Goal: Task Accomplishment & Management: Complete application form

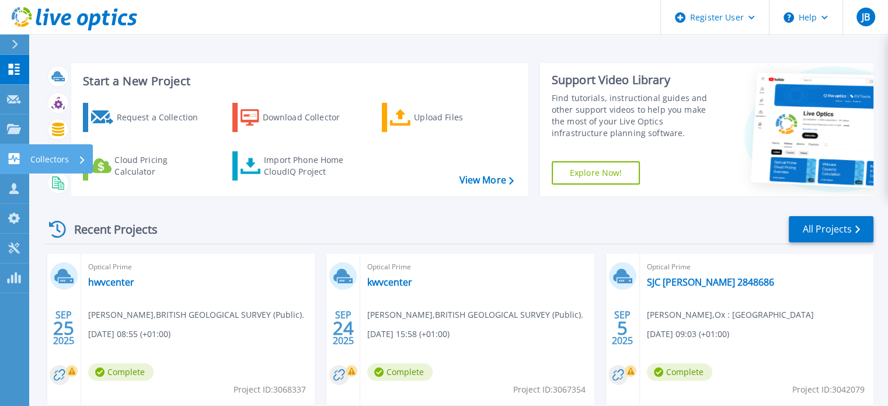
click at [19, 156] on icon at bounding box center [14, 158] width 11 height 11
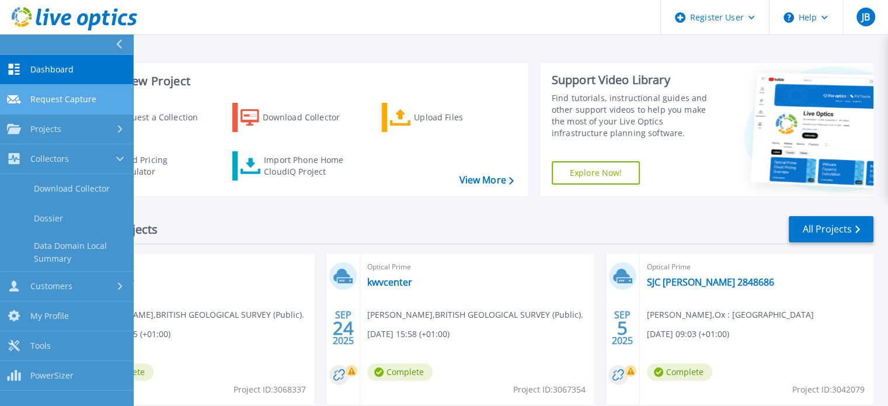
click at [69, 103] on span "Request Capture" at bounding box center [63, 99] width 66 height 11
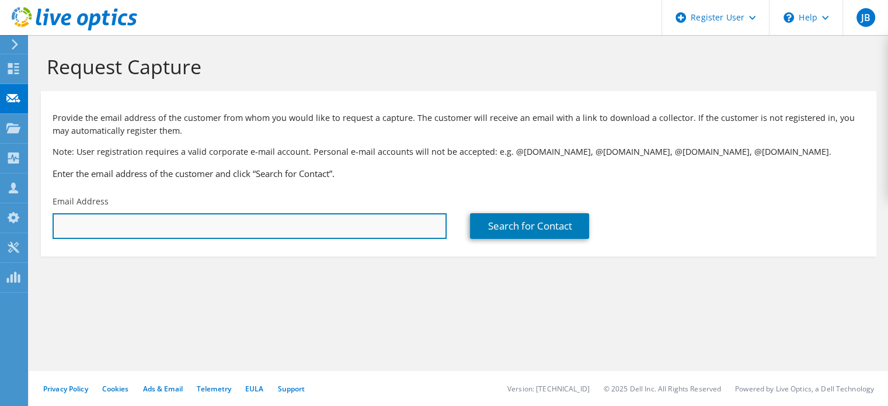
click at [280, 228] on input "text" at bounding box center [250, 226] width 394 height 26
paste input "alan.charie@brunel.ac.uk)"
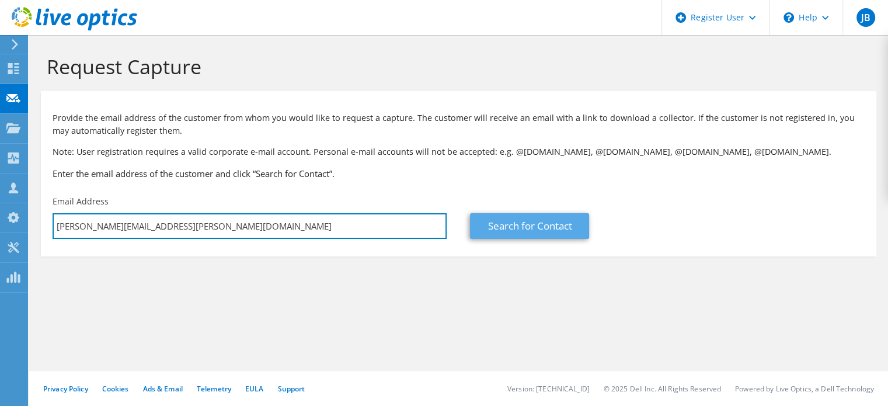
type input "alan.charie@brunel.ac.uk"
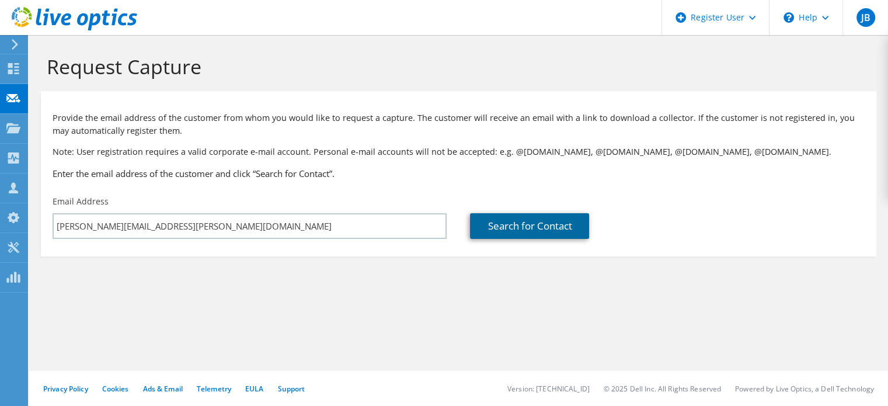
click at [525, 217] on link "Search for Contact" at bounding box center [529, 226] width 119 height 26
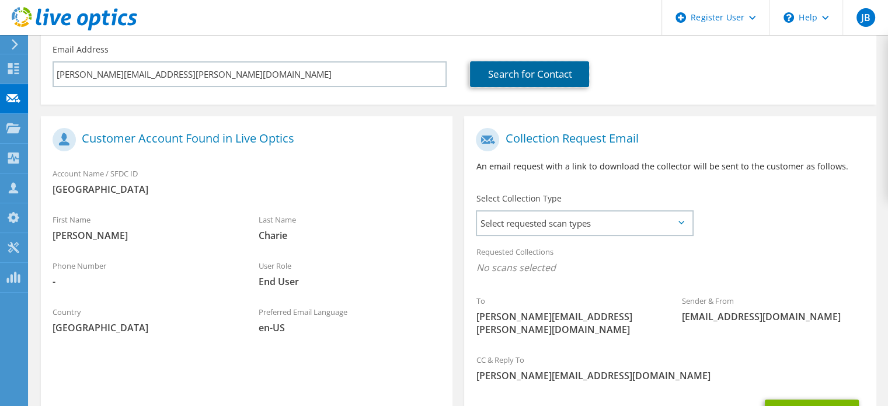
scroll to position [169, 0]
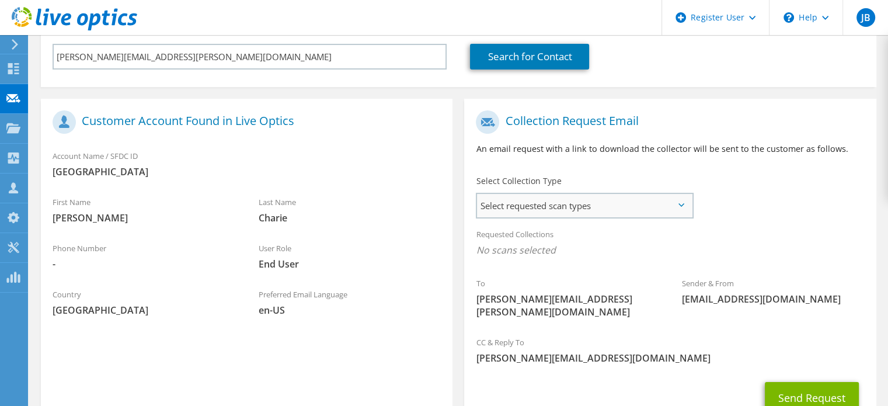
click at [675, 203] on span "Select requested scan types" at bounding box center [584, 205] width 215 height 23
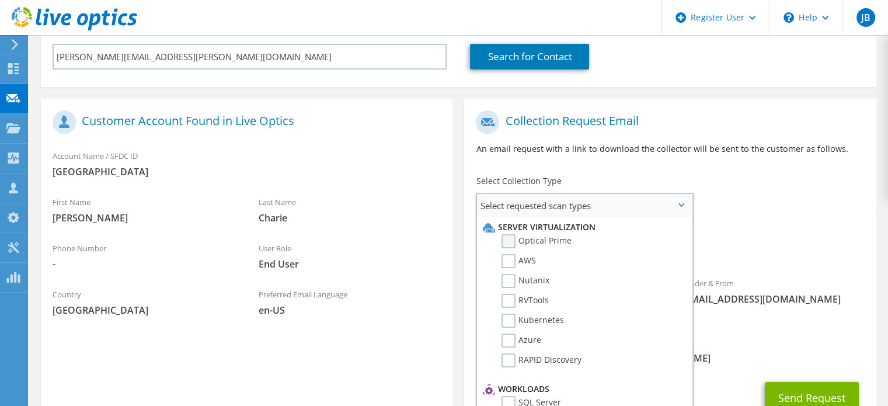
click at [502, 240] on label "Optical Prime" at bounding box center [536, 241] width 70 height 14
click at [0, 0] on input "Optical Prime" at bounding box center [0, 0] width 0 height 0
click at [747, 198] on div "To alan.charie@brunel.ac.uk Sender & From liveoptics@liveoptics.com" at bounding box center [669, 218] width 411 height 229
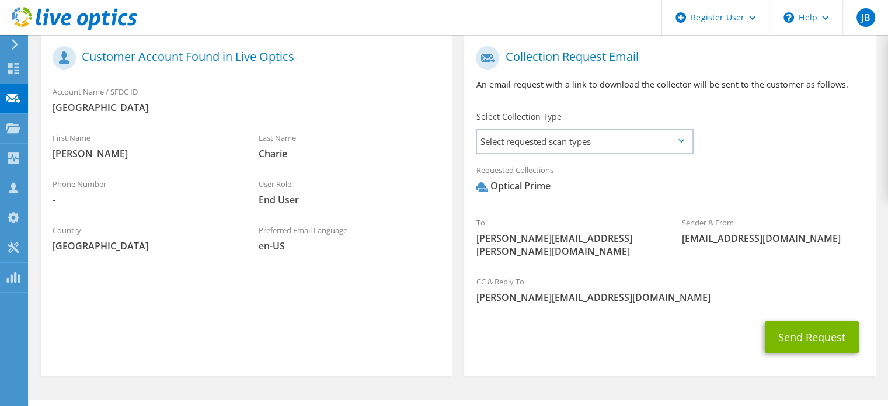
scroll to position [249, 0]
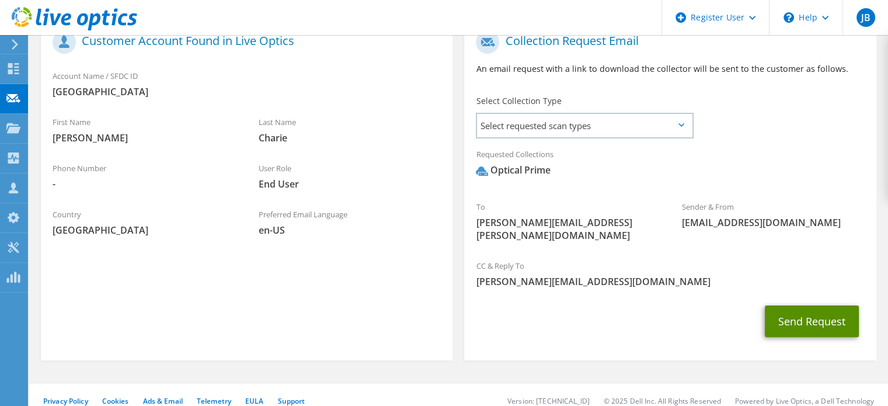
click at [814, 305] on button "Send Request" at bounding box center [812, 321] width 94 height 32
